Goal: Communication & Community: Answer question/provide support

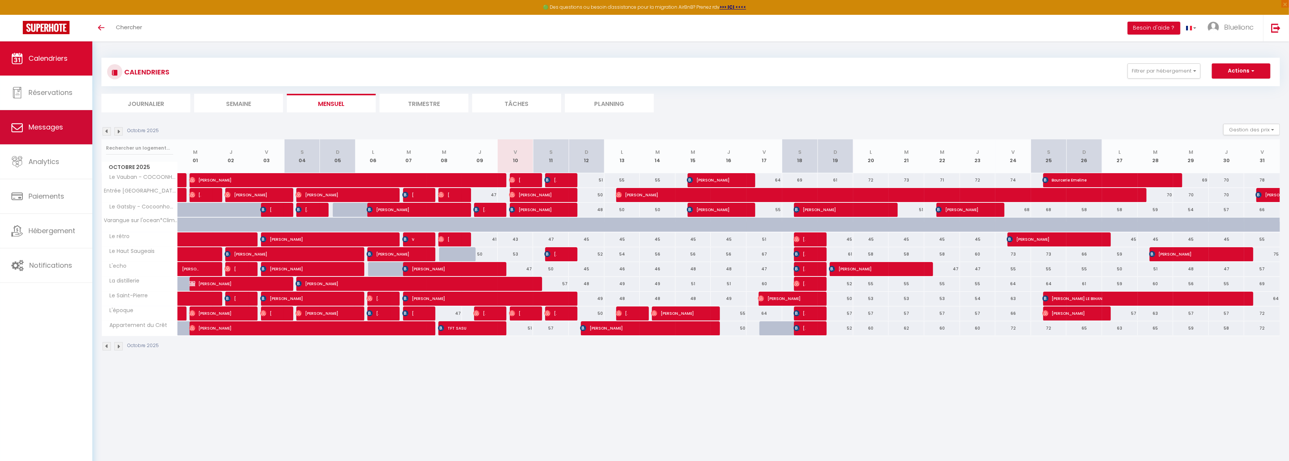
click at [49, 134] on link "Messages" at bounding box center [46, 127] width 92 height 34
select select "message"
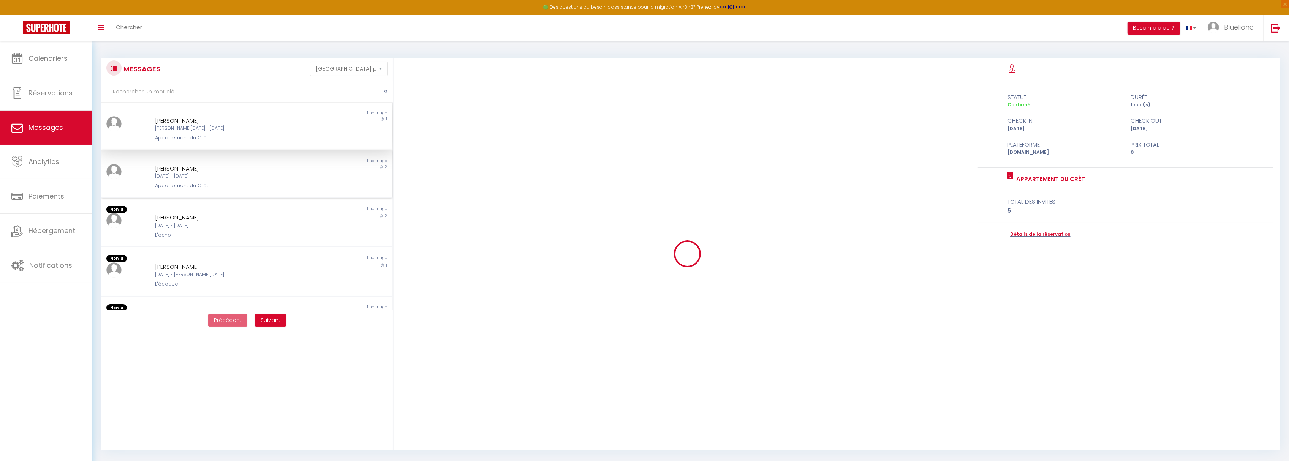
click at [190, 174] on div "[DATE] - [DATE]" at bounding box center [235, 176] width 160 height 7
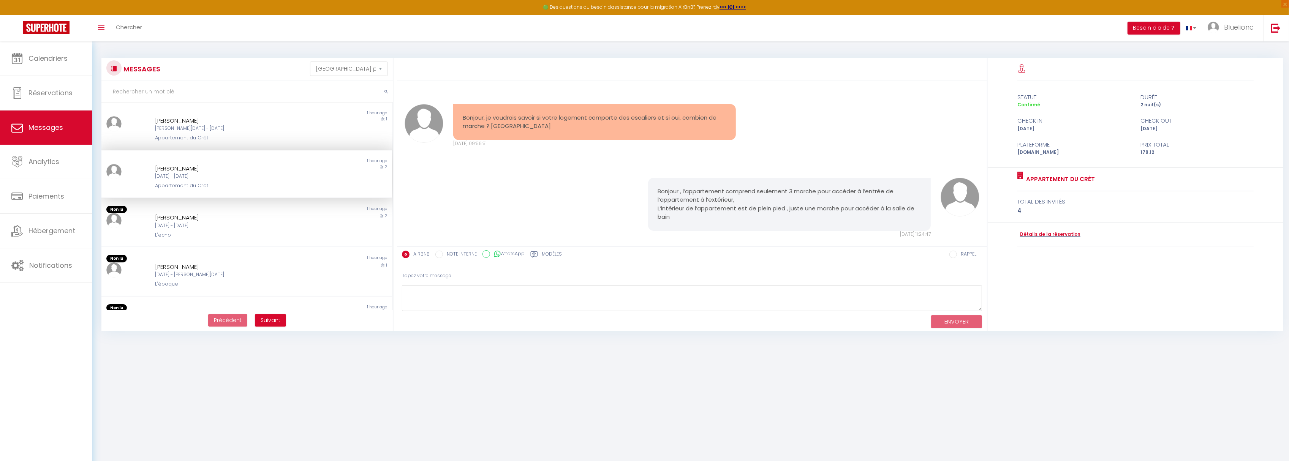
scroll to position [1373, 0]
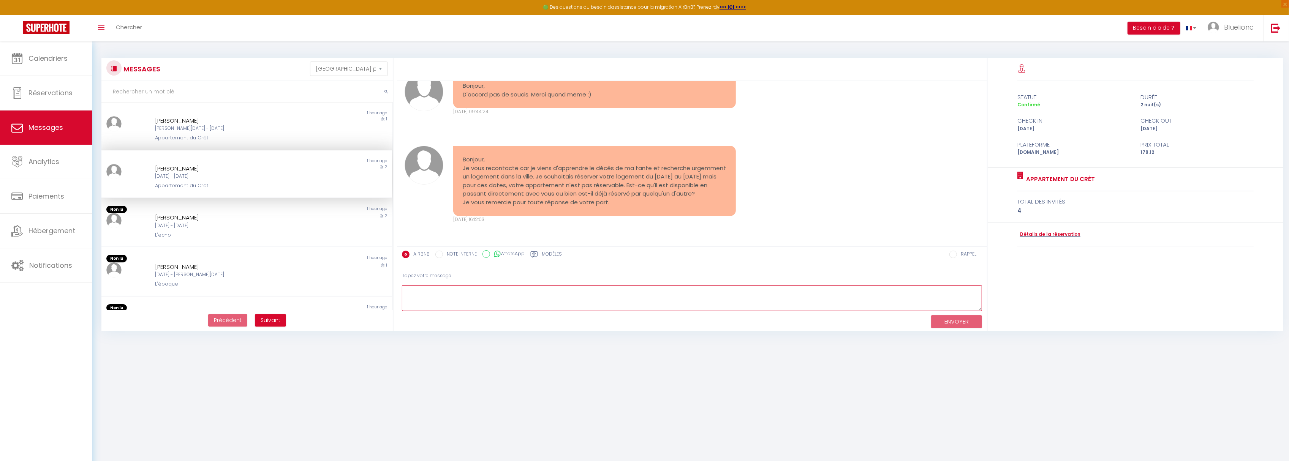
click at [442, 296] on textarea at bounding box center [692, 298] width 580 height 26
click at [434, 299] on textarea "Bonsoir, Malheurs ment" at bounding box center [692, 298] width 580 height 26
click at [486, 300] on textarea "Bonsoir, Malheureusement" at bounding box center [692, 298] width 580 height 26
drag, startPoint x: 629, startPoint y: 292, endPoint x: 622, endPoint y: 302, distance: 11.6
click at [622, 302] on textarea "Bonsoir, Malheureusement l'appartement n'est plus disponible à ces dates." at bounding box center [692, 298] width 580 height 26
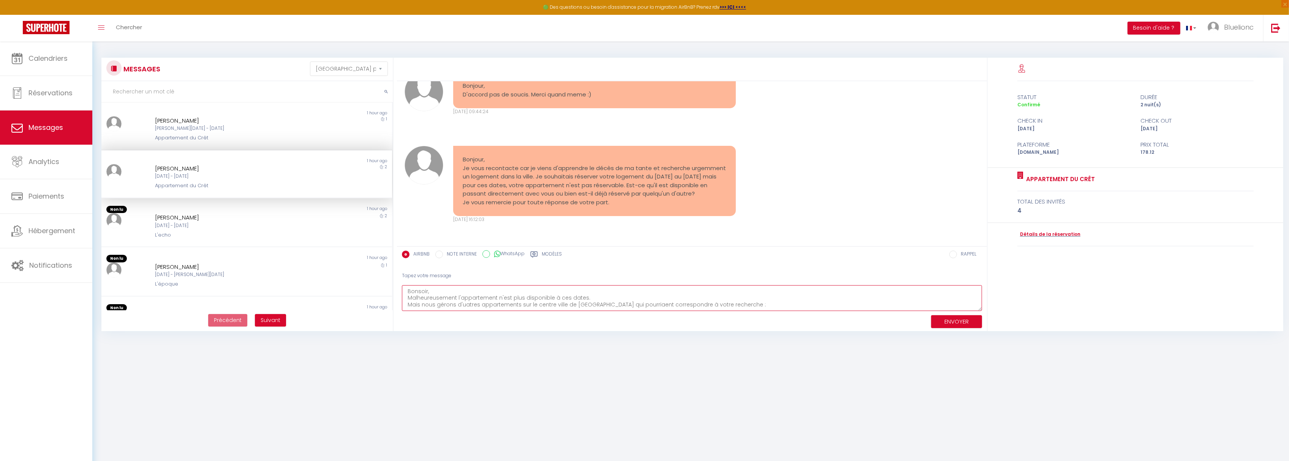
scroll to position [5, 0]
drag, startPoint x: 623, startPoint y: 303, endPoint x: 545, endPoint y: 298, distance: 78.0
click at [547, 298] on textarea "Bonsoir, Malheureusement l'appartement n'est plus disponible à ces dates. Mais …" at bounding box center [692, 298] width 580 height 26
click at [596, 300] on textarea "Bonsoir, Malheureusement l'appartement n'est plus disponible à ces dates. Mais …" at bounding box center [692, 298] width 580 height 26
click at [785, 297] on textarea "Bonsoir, Malheureusement l'appartement n'est plus disponible à ces dates. Mais …" at bounding box center [692, 298] width 580 height 26
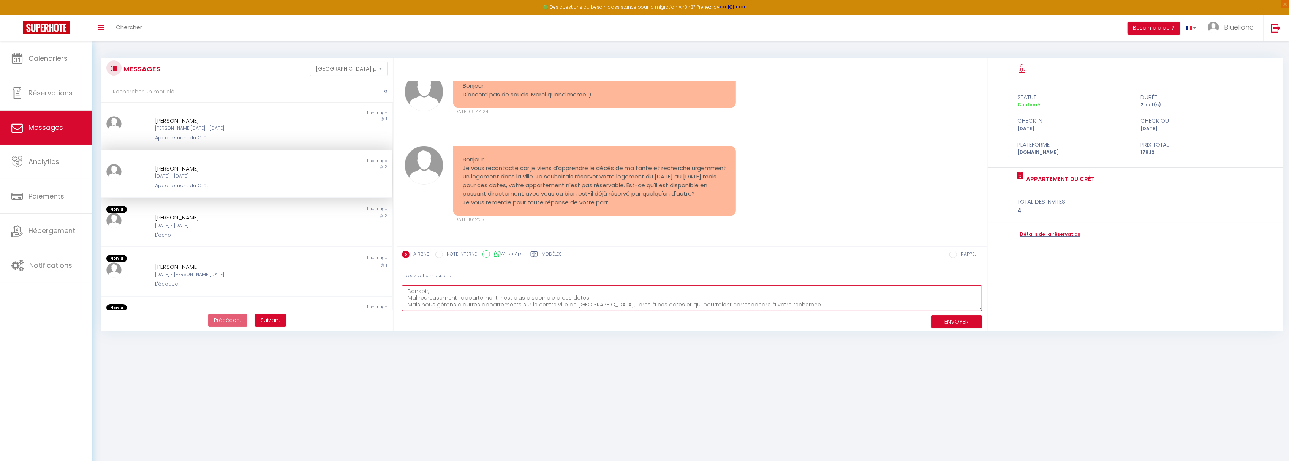
paste textarea "- [DOMAIN_NAME][URL] : Appartement n°1 - [DOMAIN_NAME][URL] : Appartement n°4 -…"
drag, startPoint x: 541, startPoint y: 292, endPoint x: 403, endPoint y: 306, distance: 138.5
click at [403, 306] on textarea "Bonsoir, Malheureusement l'appartement n'est plus disponible à ces dates. Mais …" at bounding box center [692, 298] width 580 height 26
click at [475, 300] on textarea "Bonsoir, Malheureusement l'appartement n'est plus disponible à ces dates. Mais …" at bounding box center [692, 298] width 580 height 26
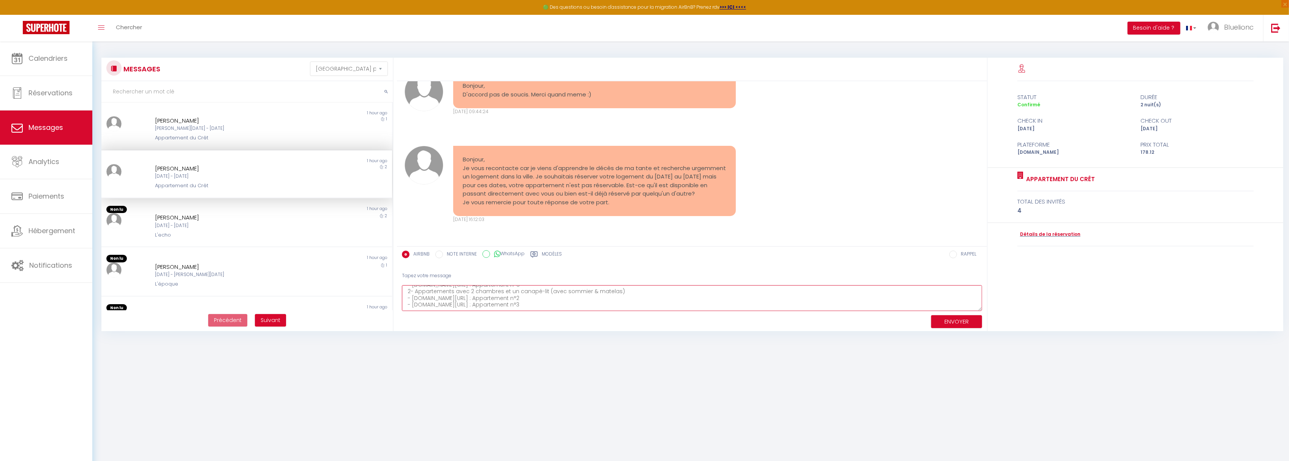
click at [561, 292] on textarea "Bonsoir, Malheureusement l'appartement n'est plus disponible à ces dates. Mais …" at bounding box center [692, 298] width 580 height 26
click at [517, 301] on textarea "Bonsoir, Malheureusement l'appartement n'est plus disponible à ces dates. Mais …" at bounding box center [692, 298] width 580 height 26
type textarea "Bonsoir, Malheureusement l'appartement n'est plus disponible à ces dates. Mais …"
click at [957, 322] on button "ENVOYER" at bounding box center [956, 321] width 51 height 13
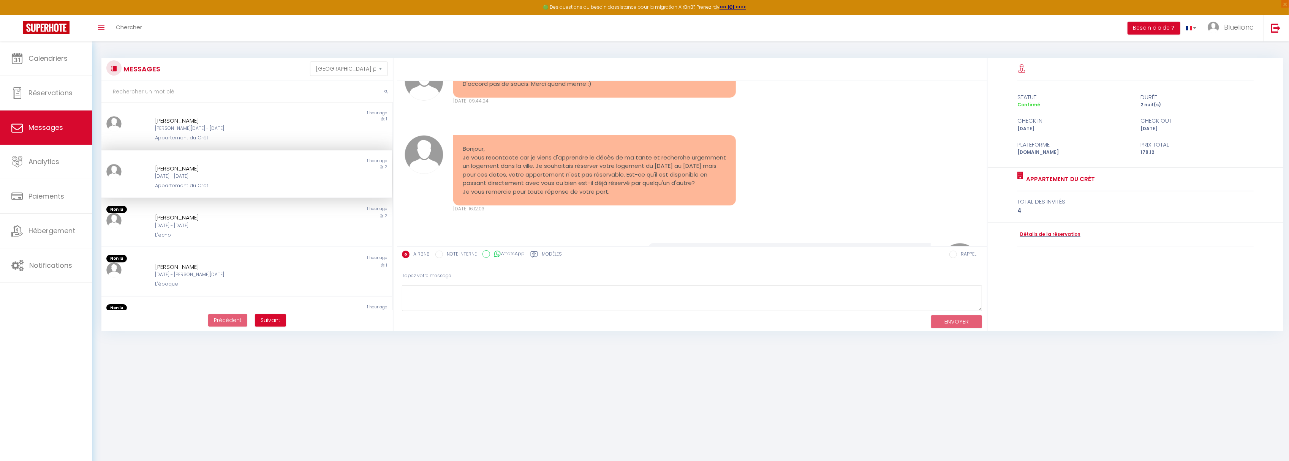
scroll to position [1489, 0]
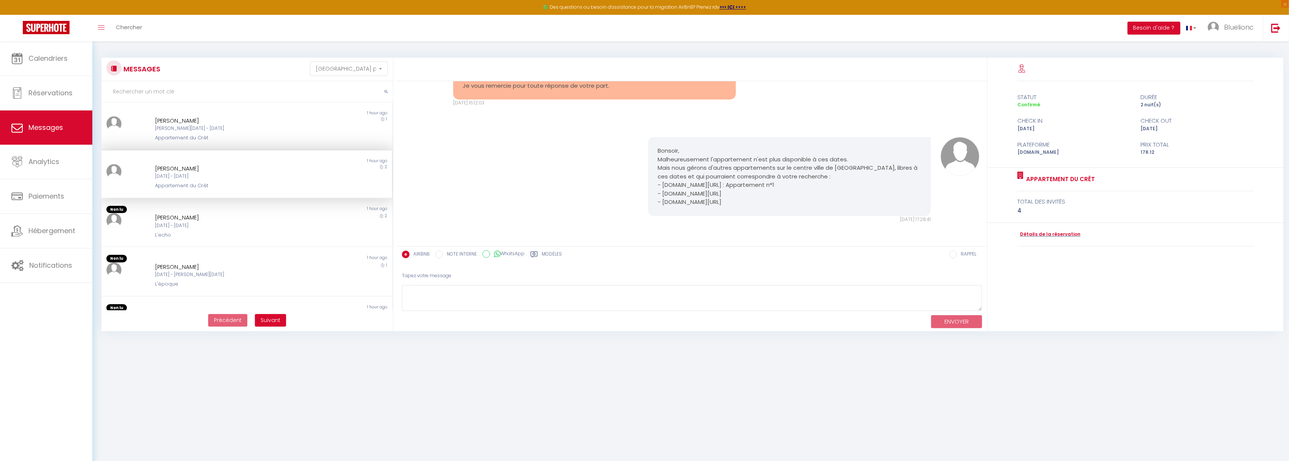
drag, startPoint x: 753, startPoint y: 201, endPoint x: 637, endPoint y: 152, distance: 125.4
click at [637, 152] on div "Bonsoir, Malheureusement l'appartement n'est plus disponible à ces dates. Mais …" at bounding box center [692, 180] width 585 height 116
copy pre "Bonsoir, Malheureusement l'appartement n'est plus disponible à ces dates. Mais …"
click at [439, 292] on textarea at bounding box center [692, 298] width 580 height 26
paste textarea "Bonsoir, Malheureusement l'appartement n'est plus disponible à ces dates. Mais …"
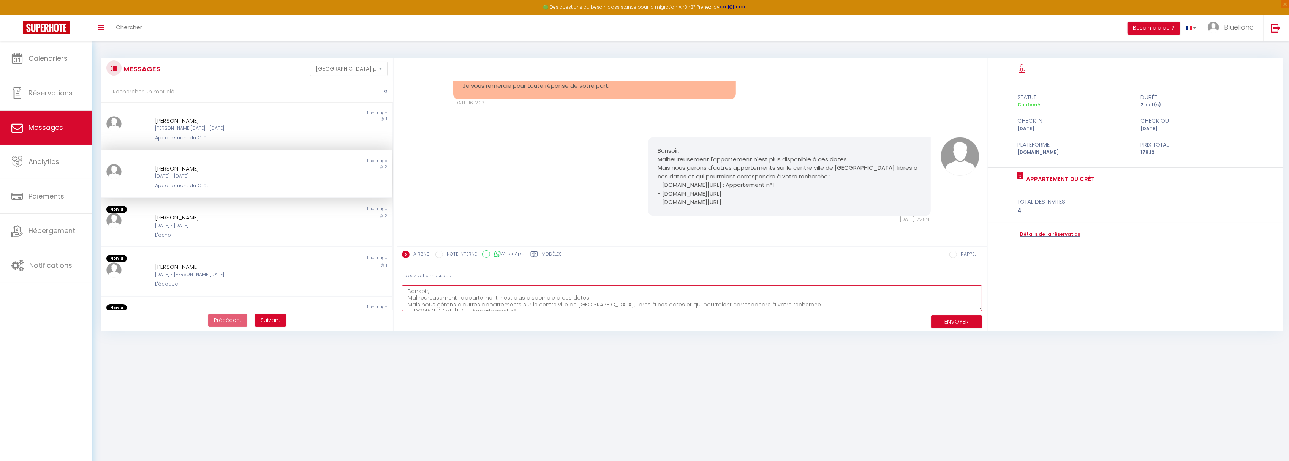
scroll to position [18, 0]
type textarea "Bonsoir, Malheureusement l'appartement n'est plus disponible à ces dates. Mais …"
click at [513, 251] on label "WhatsApp" at bounding box center [507, 254] width 35 height 8
click at [490, 251] on input "WhatsApp" at bounding box center [486, 254] width 8 height 8
radio input "true"
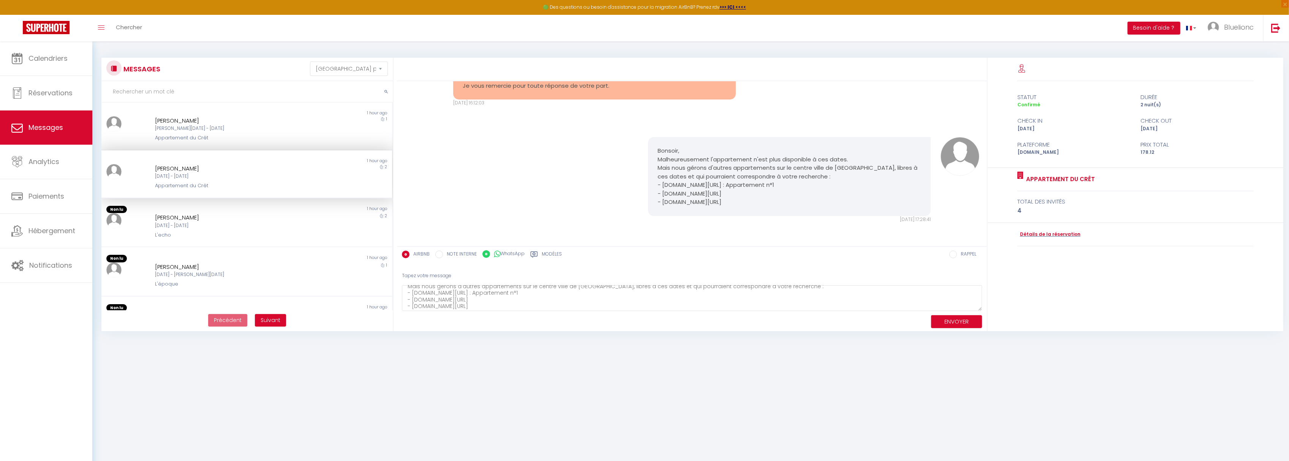
radio input "false"
click at [953, 321] on button "ENVOYER" at bounding box center [956, 321] width 51 height 13
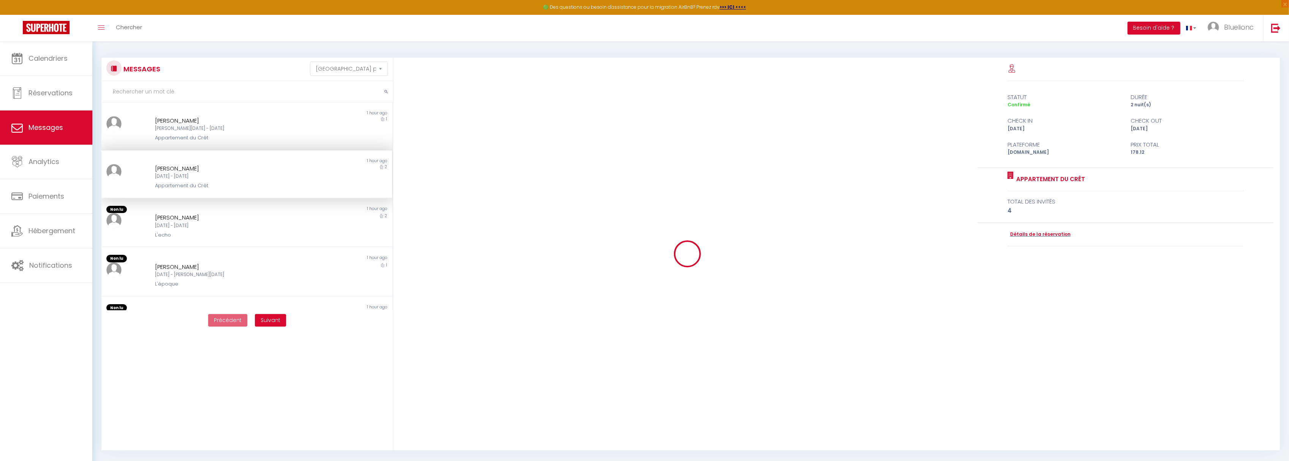
click at [190, 180] on div "[PERSON_NAME] [DATE] - [DATE] Appartement du Crêt" at bounding box center [234, 177] width 169 height 26
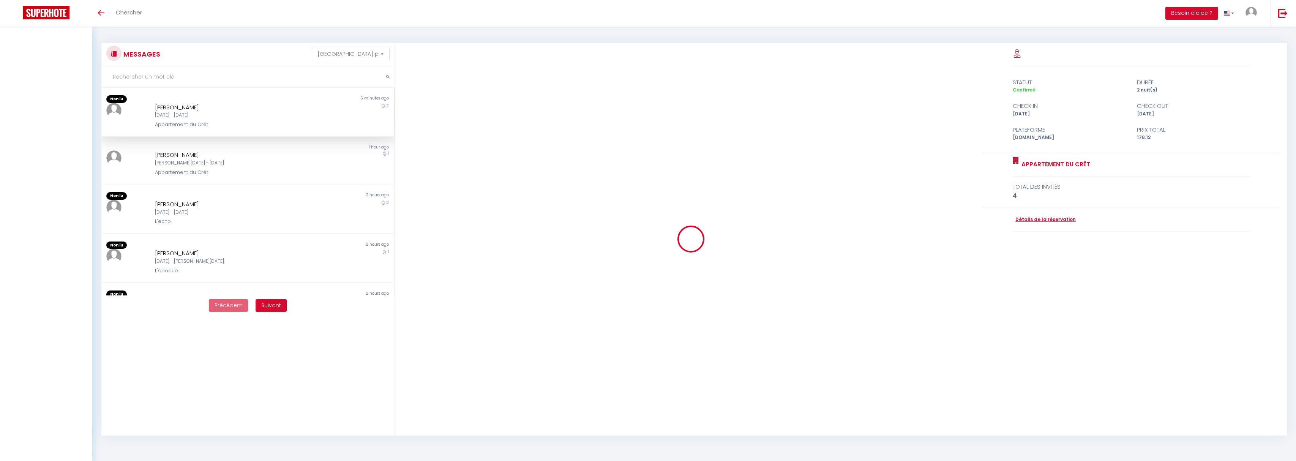
select select "message"
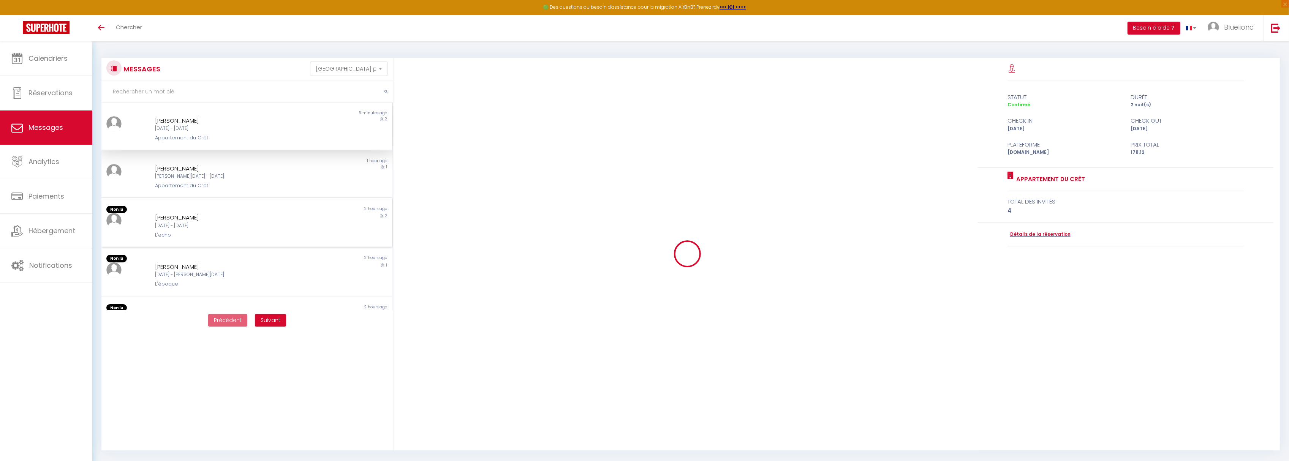
click at [210, 226] on div "[DATE] - [DATE]" at bounding box center [235, 225] width 160 height 7
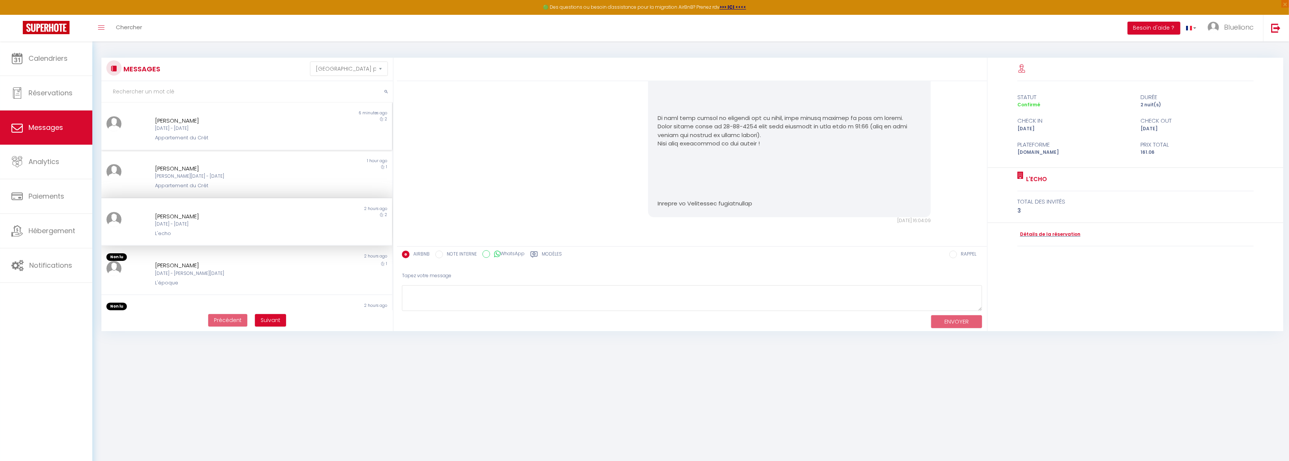
click at [210, 133] on div "[PERSON_NAME] [DATE] - [DATE] Appartement du Crêt" at bounding box center [234, 129] width 169 height 26
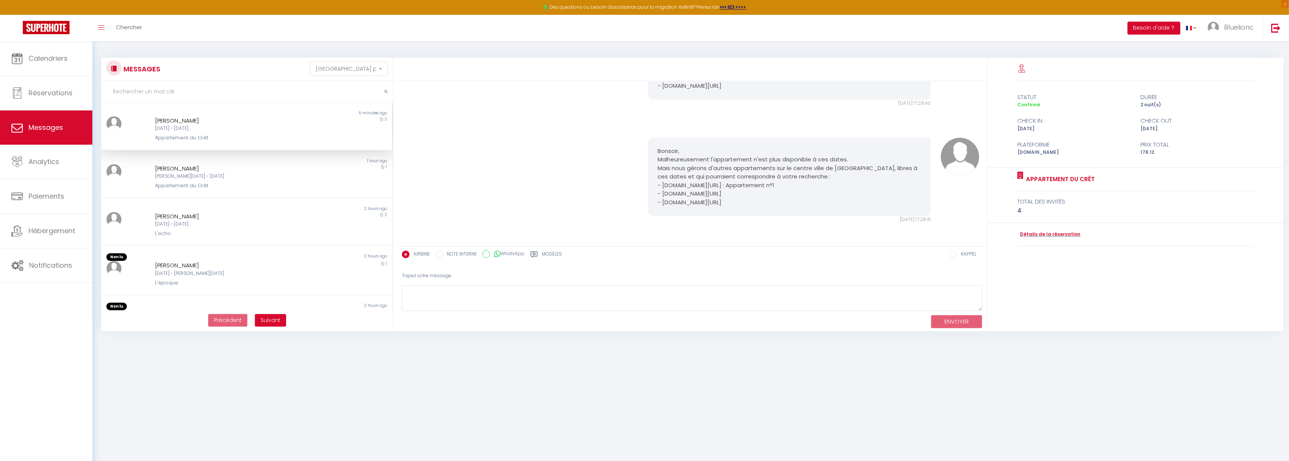
scroll to position [1606, 0]
